Goal: Transaction & Acquisition: Purchase product/service

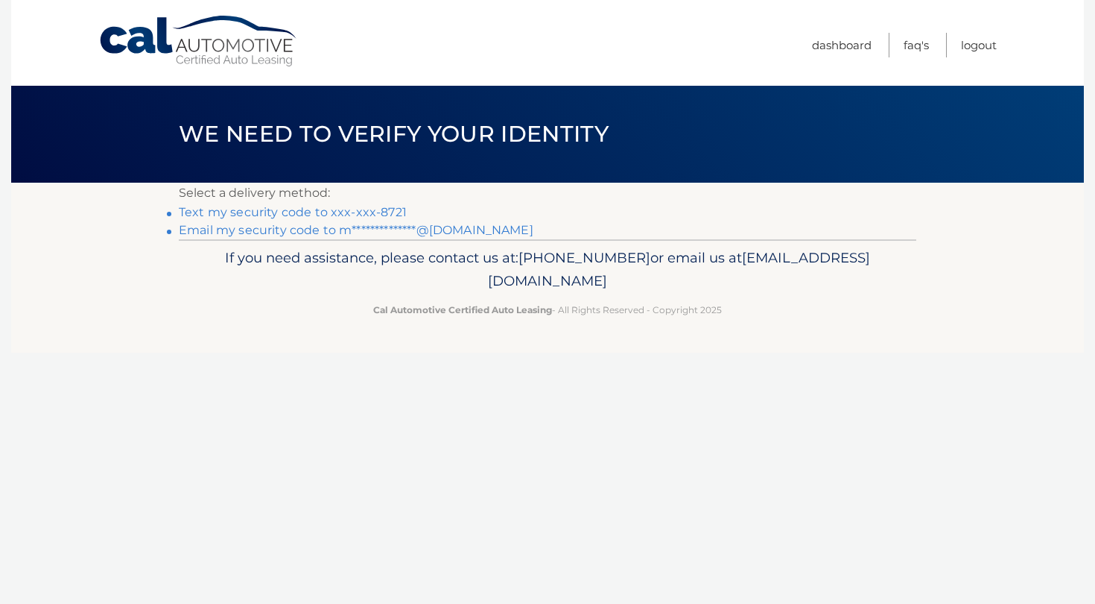
click at [299, 213] on link "Text my security code to xxx-xxx-8721" at bounding box center [293, 212] width 228 height 14
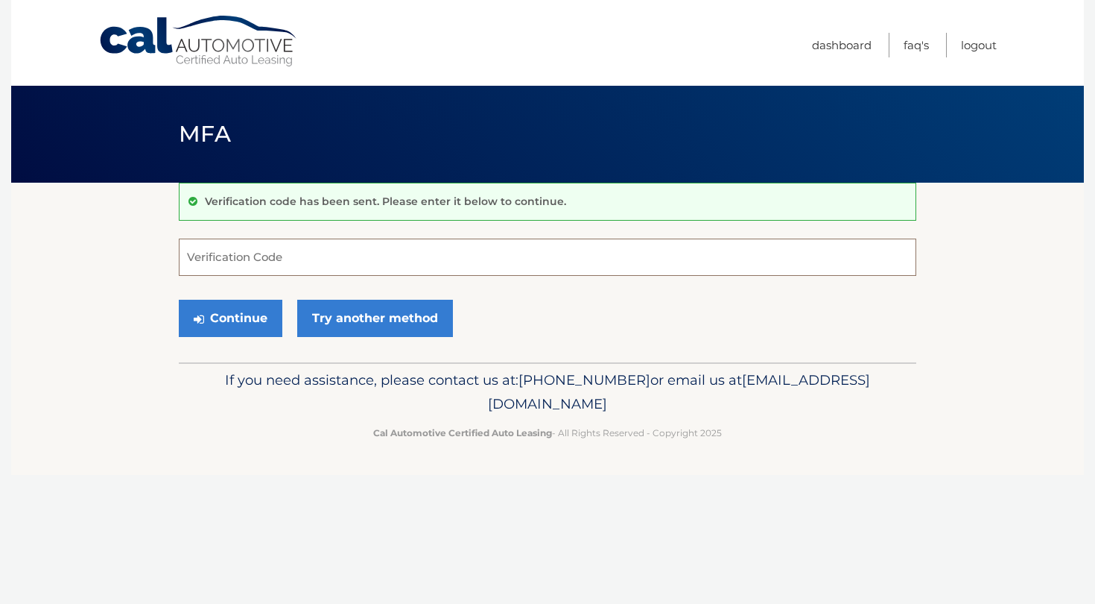
click at [288, 254] on input "Verification Code" at bounding box center [548, 256] width 738 height 37
type input "981345"
click at [249, 325] on button "Continue" at bounding box center [231, 318] width 104 height 37
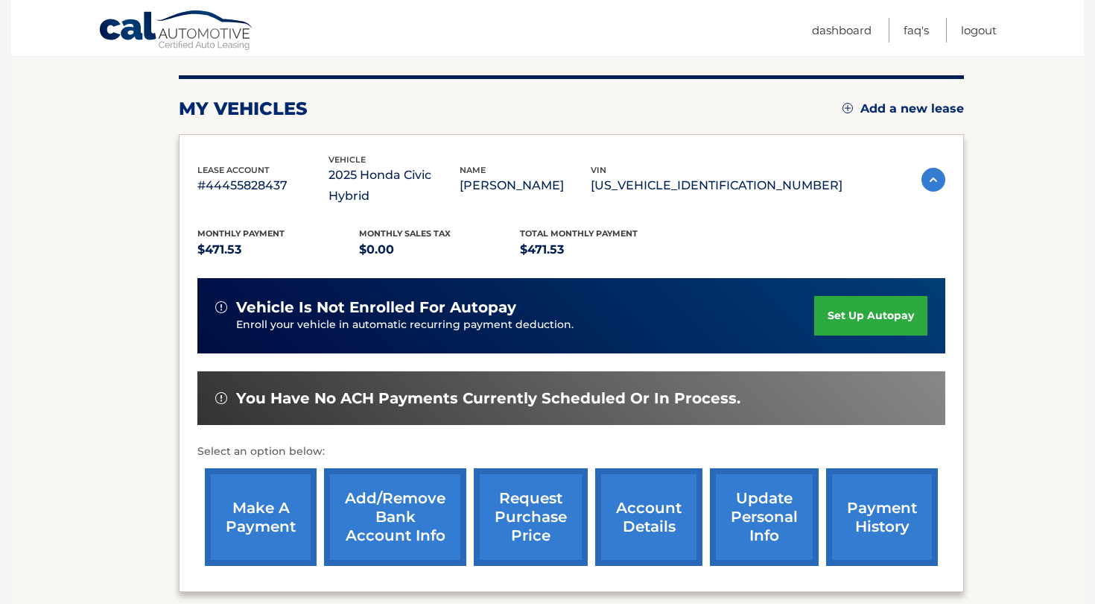
scroll to position [196, 0]
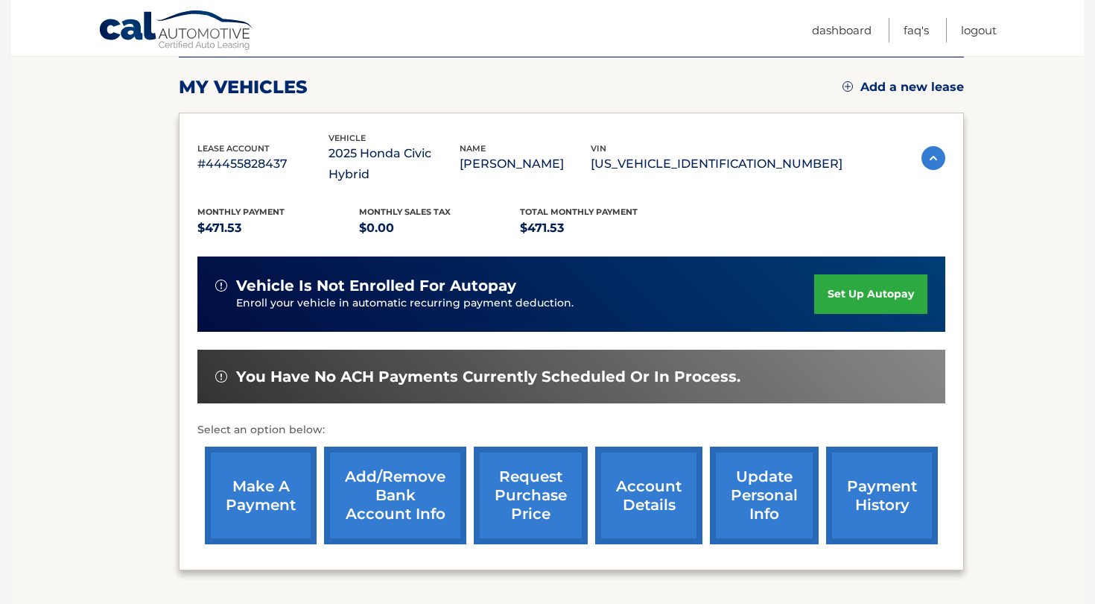
click at [269, 483] on link "make a payment" at bounding box center [261, 495] width 112 height 98
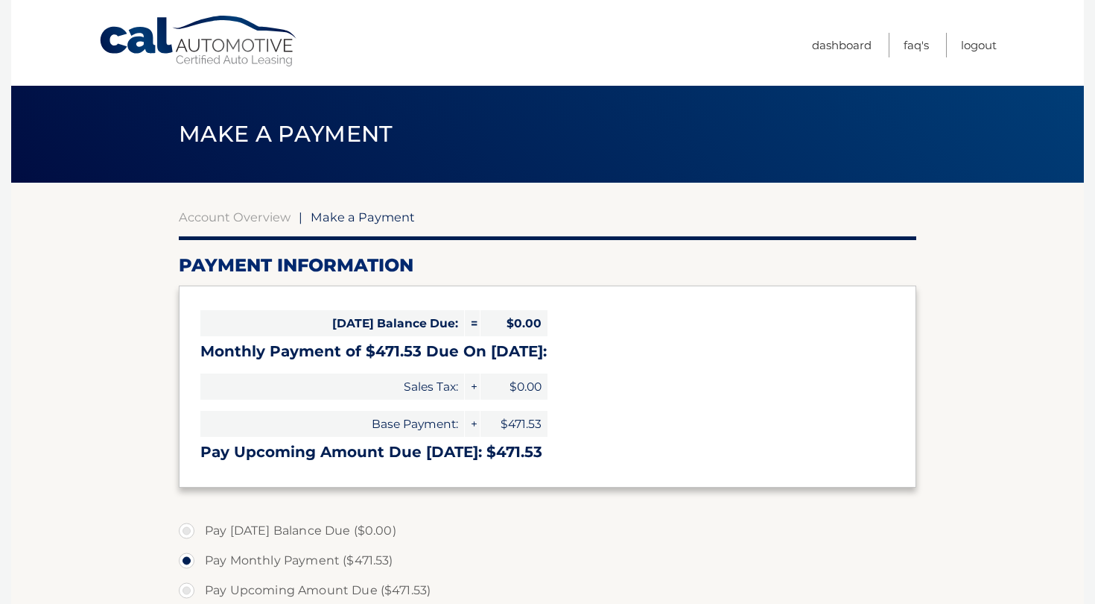
select select "MGQzMDI5ZGYtZTM3Ni00YTVkLTg2NTktMjk1M2Y3YzM2YWZl"
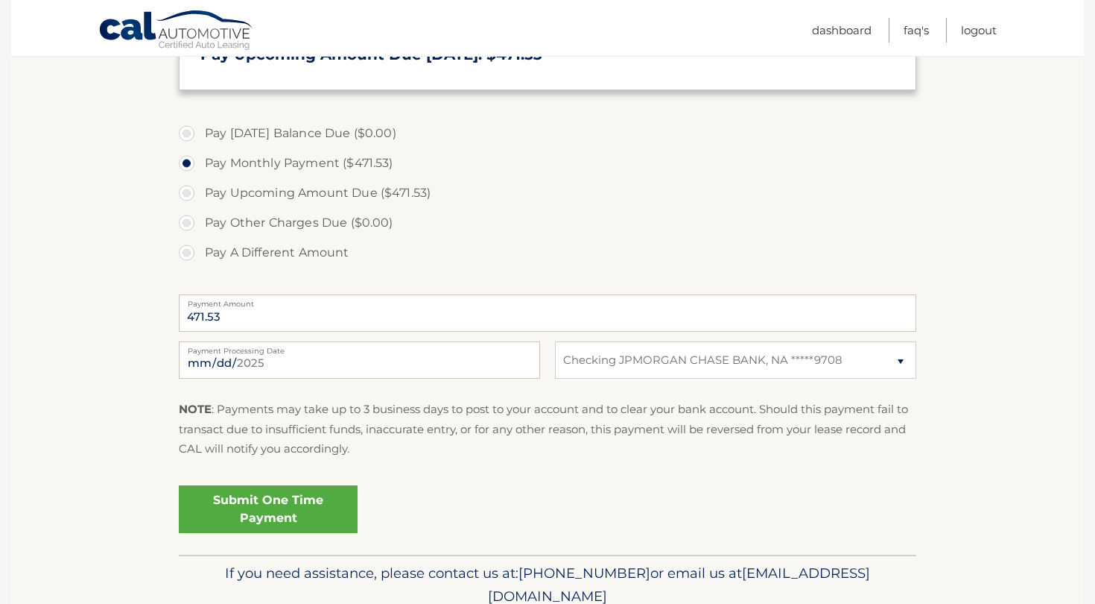
scroll to position [408, 0]
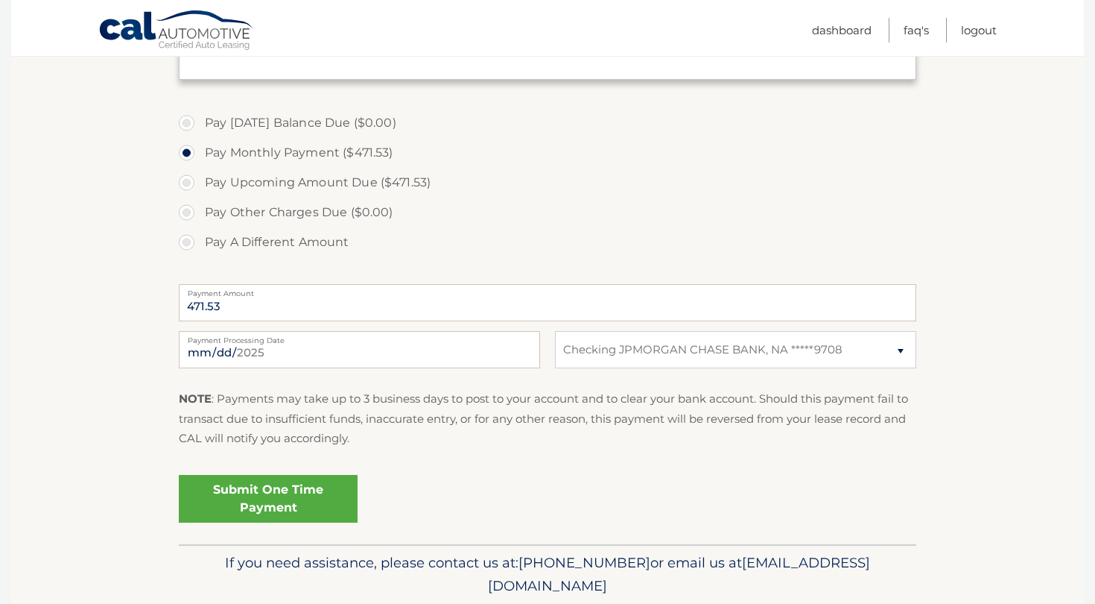
click at [241, 491] on link "Submit One Time Payment" at bounding box center [268, 499] width 179 height 48
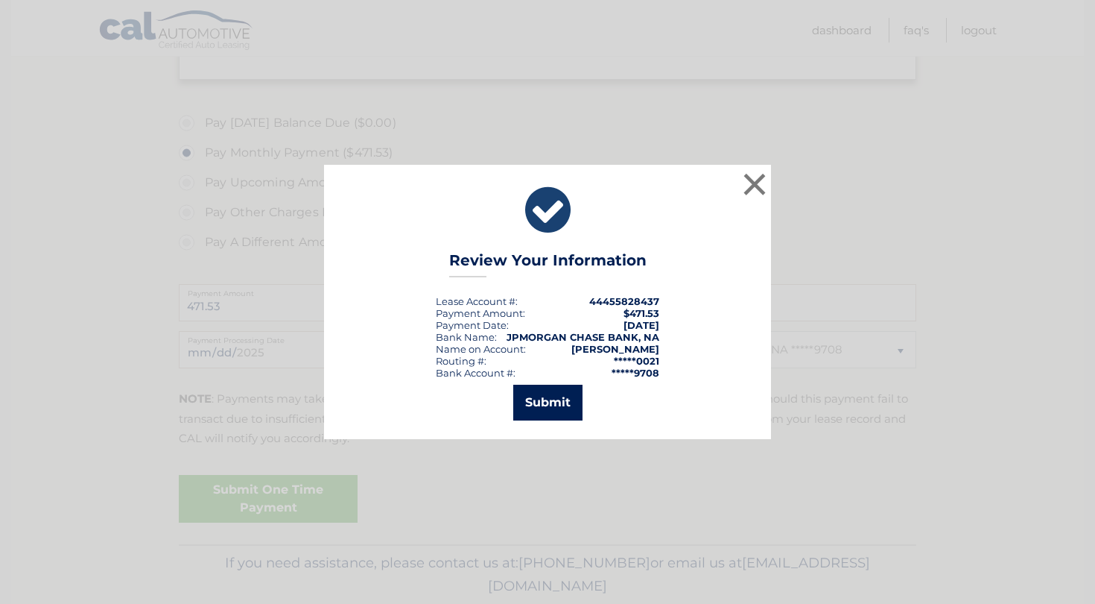
click at [557, 394] on button "Submit" at bounding box center [547, 402] width 69 height 36
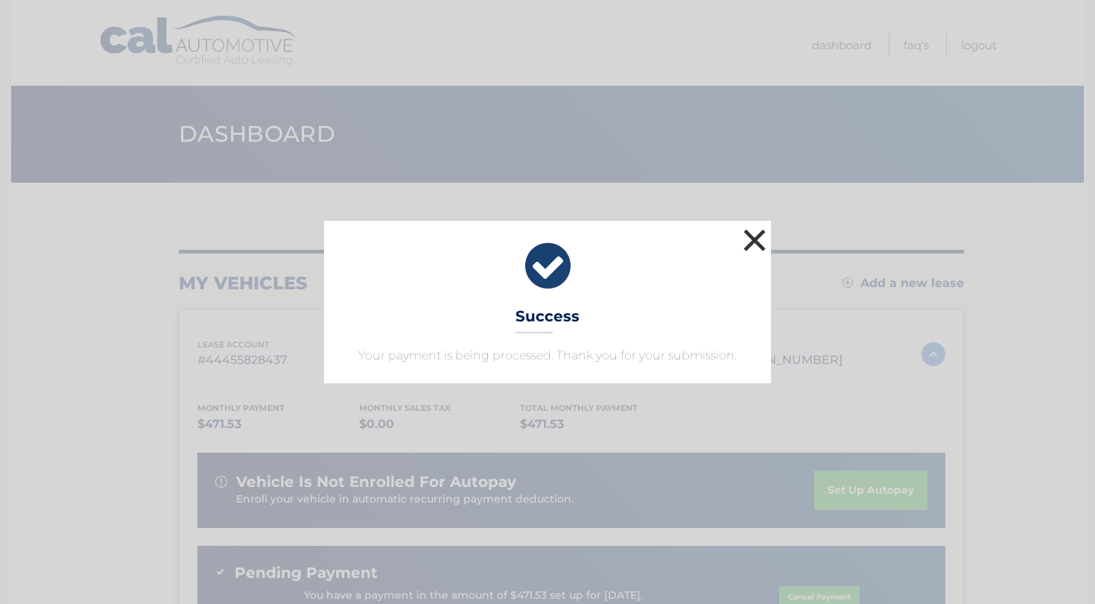
click at [762, 234] on button "×" at bounding box center [755, 240] width 30 height 30
